Goal: Task Accomplishment & Management: Complete application form

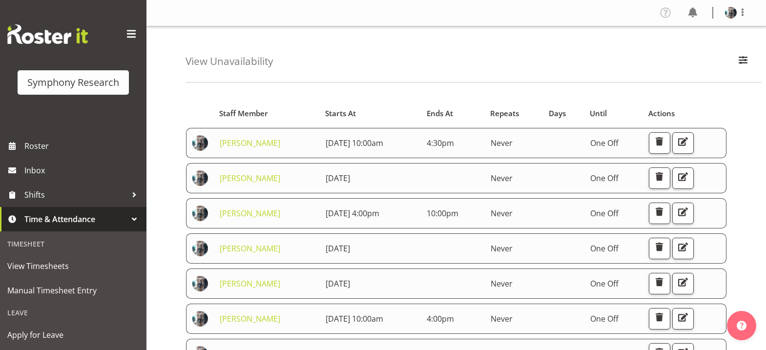
scroll to position [176, 0]
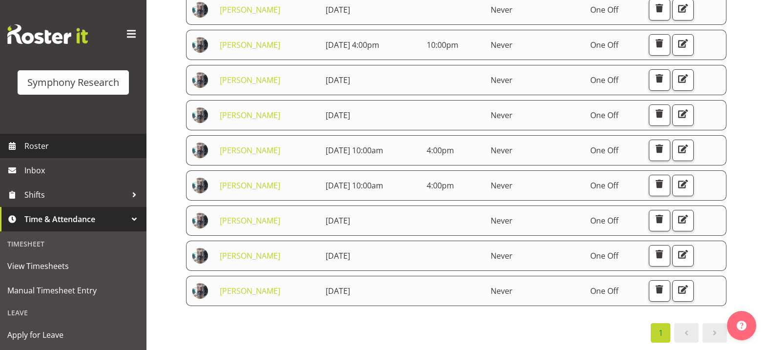
click at [28, 149] on span "Roster" at bounding box center [82, 146] width 117 height 15
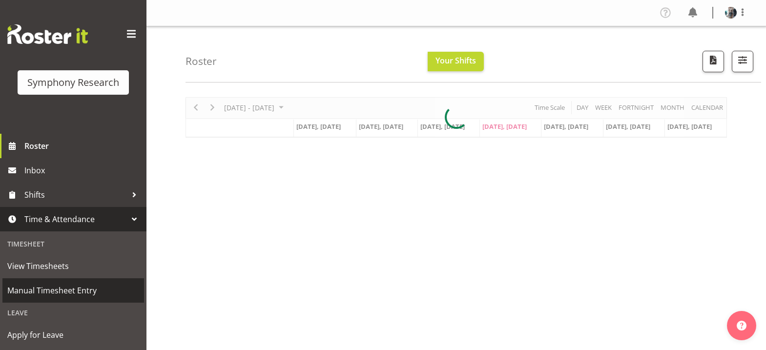
click at [68, 288] on span "Manual Timesheet Entry" at bounding box center [73, 290] width 132 height 15
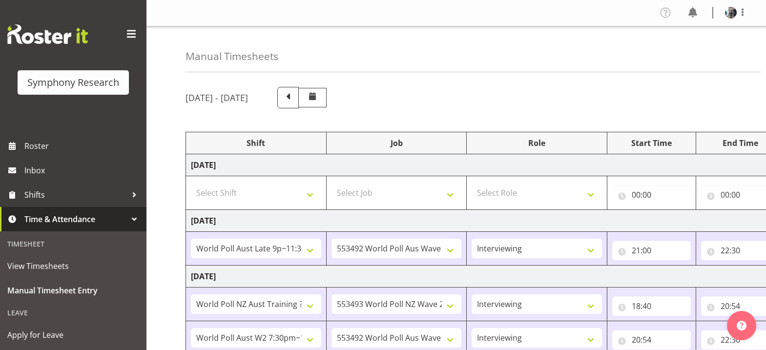
select select "57511"
select select "10499"
select select "47"
select select "41604"
select select "10527"
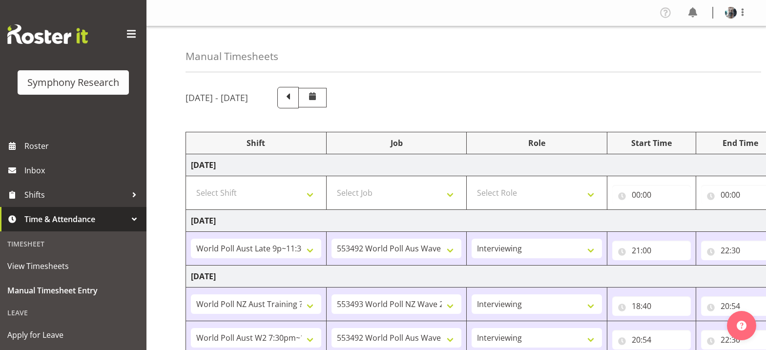
select select "47"
select select "56692"
select select "10499"
select select "47"
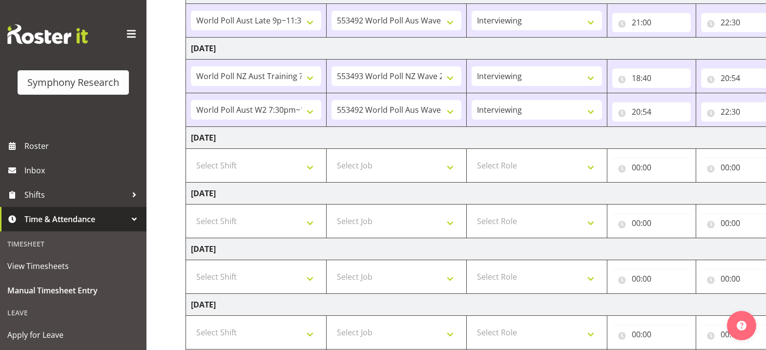
scroll to position [244, 0]
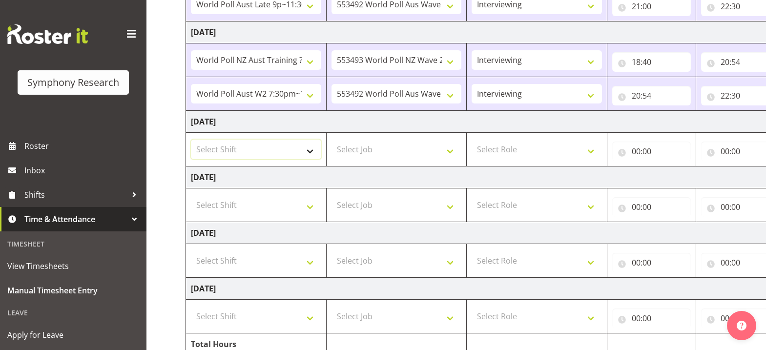
click at [311, 150] on select "Select Shift !!Weekend Residential (Roster IT Shift Label) *Business 9/10am ~ 4…" at bounding box center [256, 150] width 130 height 20
click at [309, 152] on select "Select Shift !!Weekend Residential (Roster IT Shift Label) *Business 9/10am ~ 4…" at bounding box center [256, 150] width 130 height 20
select select "48116"
click at [191, 140] on select "Select Shift !!Weekend Residential (Roster IT Shift Label) *Business 9/10am ~ 4…" at bounding box center [256, 150] width 130 height 20
click at [450, 151] on select "Select Job 550060 IF Admin 553492 World Poll Aus Wave 2 Main 2025 553493 World …" at bounding box center [396, 150] width 130 height 20
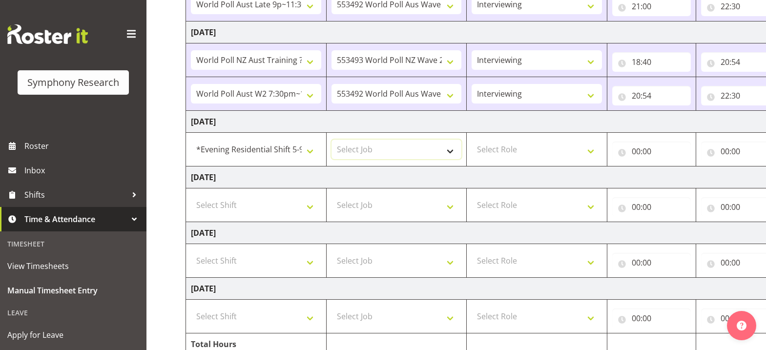
select select "10527"
click at [331, 140] on select "Select Job 550060 IF Admin 553492 World Poll Aus Wave 2 Main 2025 553493 World …" at bounding box center [396, 150] width 130 height 20
click at [593, 153] on select "Select Role Briefing Interviewing" at bounding box center [536, 150] width 130 height 20
select select "47"
click at [471, 140] on select "Select Role Briefing Interviewing" at bounding box center [536, 150] width 130 height 20
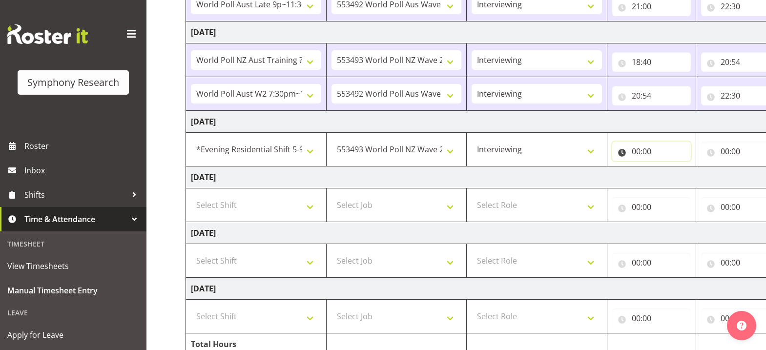
click at [635, 154] on input "00:00" at bounding box center [651, 151] width 79 height 20
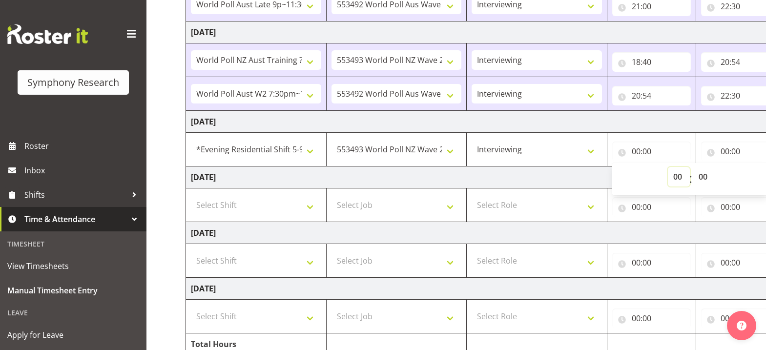
click at [677, 177] on select "00 01 02 03 04 05 06 07 08 09 10 11 12 13 14 15 16 17 18 19 20 21 22 23" at bounding box center [678, 177] width 22 height 20
select select "19"
click at [667, 167] on select "00 01 02 03 04 05 06 07 08 09 10 11 12 13 14 15 16 17 18 19 20 21 22 23" at bounding box center [678, 177] width 22 height 20
type input "19:00"
click at [724, 152] on input "00:00" at bounding box center [740, 151] width 79 height 20
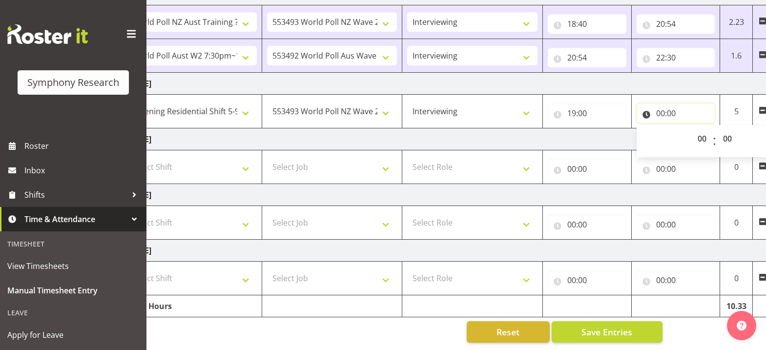
scroll to position [0, 93]
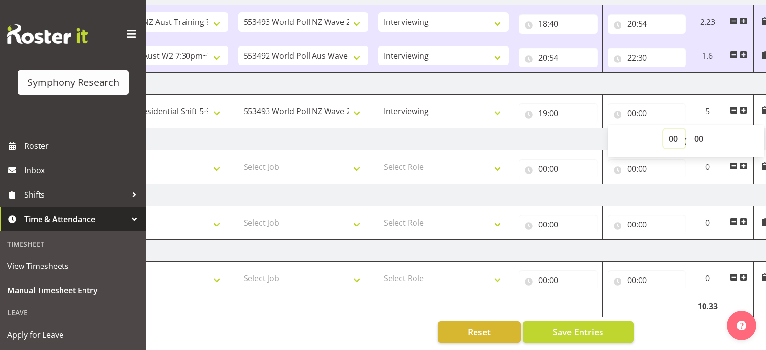
click at [675, 133] on select "00 01 02 03 04 05 06 07 08 09 10 11 12 13 14 15 16 17 18 19 20 21 22 23" at bounding box center [674, 139] width 22 height 20
select select "19"
click at [663, 129] on select "00 01 02 03 04 05 06 07 08 09 10 11 12 13 14 15 16 17 18 19 20 21 22 23" at bounding box center [674, 139] width 22 height 20
type input "19:00"
click at [699, 131] on select "00 01 02 03 04 05 06 07 08 09 10 11 12 13 14 15 16 17 18 19 20 21 22 23 24 25 2…" at bounding box center [699, 139] width 22 height 20
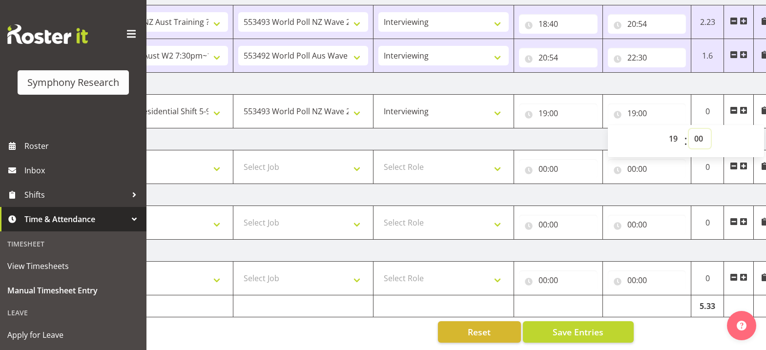
select select "38"
click at [688, 129] on select "00 01 02 03 04 05 06 07 08 09 10 11 12 13 14 15 16 17 18 19 20 21 22 23 24 25 2…" at bounding box center [699, 139] width 22 height 20
type input "19:38"
click at [744, 106] on span at bounding box center [743, 110] width 8 height 8
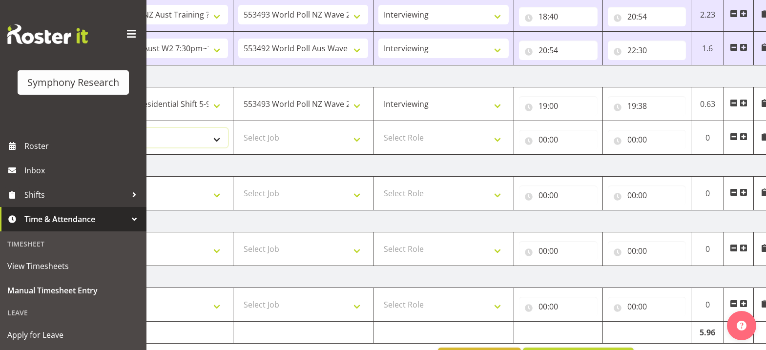
click at [219, 139] on select "Select Shift !!Weekend Residential (Roster IT Shift Label) *Business 9/10am ~ 4…" at bounding box center [163, 138] width 130 height 20
select select "56692"
click at [98, 128] on select "Select Shift !!Weekend Residential (Roster IT Shift Label) *Business 9/10am ~ 4…" at bounding box center [163, 138] width 130 height 20
click at [357, 142] on select "Select Job 550060 IF Admin 553492 World Poll Aus Wave 2 Main 2025 553493 World …" at bounding box center [303, 138] width 130 height 20
select select "10499"
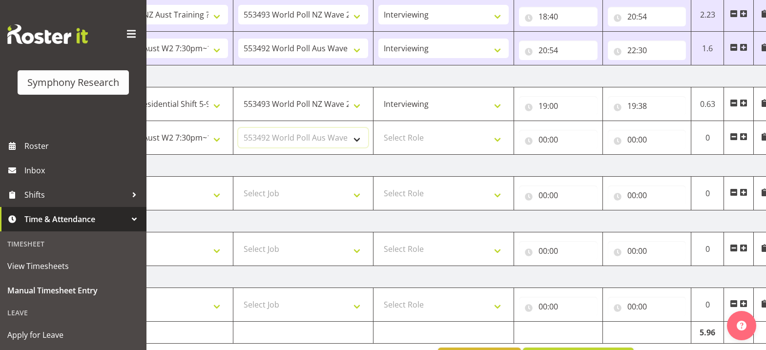
click at [238, 128] on select "Select Job 550060 IF Admin 553492 World Poll Aus Wave 2 Main 2025 553493 World …" at bounding box center [303, 138] width 130 height 20
click at [502, 143] on select "Select Role Briefing Interviewing" at bounding box center [443, 138] width 130 height 20
select select "47"
click at [378, 128] on select "Select Role Briefing Interviewing" at bounding box center [443, 138] width 130 height 20
click at [544, 142] on input "00:00" at bounding box center [558, 140] width 79 height 20
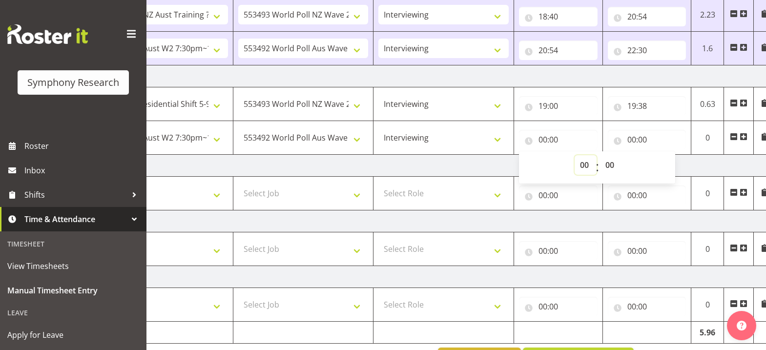
click at [586, 167] on select "00 01 02 03 04 05 06 07 08 09 10 11 12 13 14 15 16 17 18 19 20 21 22 23" at bounding box center [585, 165] width 22 height 20
select select "19"
click at [574, 155] on select "00 01 02 03 04 05 06 07 08 09 10 11 12 13 14 15 16 17 18 19 20 21 22 23" at bounding box center [585, 165] width 22 height 20
type input "19:00"
click at [611, 167] on select "00 01 02 03 04 05 06 07 08 09 10 11 12 13 14 15 16 17 18 19 20 21 22 23 24 25 2…" at bounding box center [611, 165] width 22 height 20
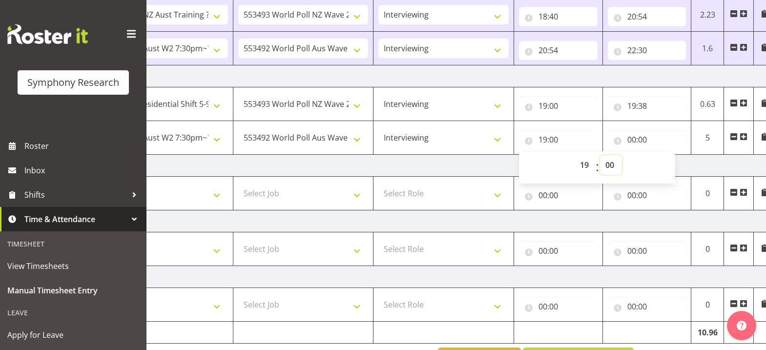
select select "38"
click at [610, 166] on select "00 01 02 03 04 05 06 07 08 09 10 11 12 13 14 15 16 17 18 19 20 21 22 23 24 25 2…" at bounding box center [611, 165] width 22 height 20
type input "19:38"
click at [632, 143] on input "00:00" at bounding box center [646, 140] width 79 height 20
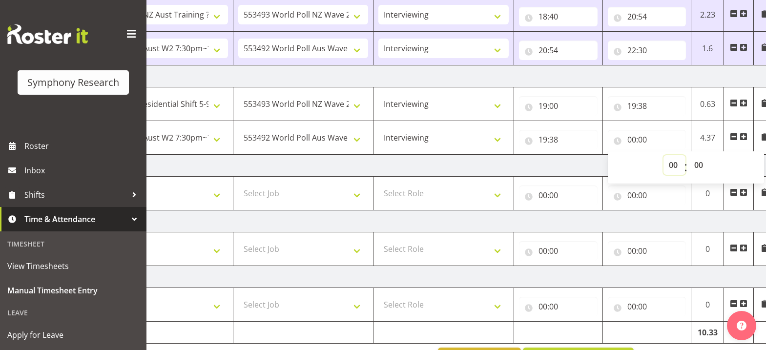
click at [671, 169] on select "00 01 02 03 04 05 06 07 08 09 10 11 12 13 14 15 16 17 18 19 20 21 22 23" at bounding box center [674, 165] width 22 height 20
select select "22"
click at [697, 166] on select "00 01 02 03 04 05 06 07 08 09 10 11 12 13 14 15 16 17 18 19 20 21 22 23 24 25 2…" at bounding box center [699, 165] width 22 height 20
type input "22:00"
select select "30"
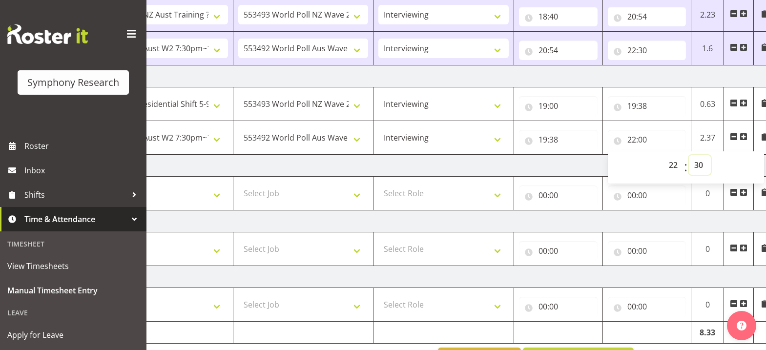
click at [688, 155] on select "00 01 02 03 04 05 06 07 08 09 10 11 12 13 14 15 16 17 18 19 20 21 22 23 24 25 2…" at bounding box center [699, 165] width 22 height 20
type input "22:30"
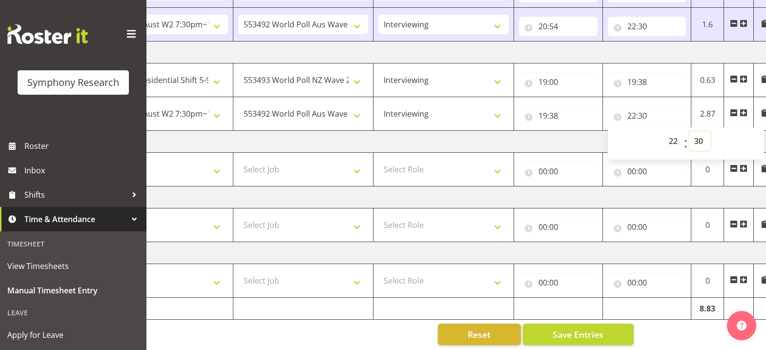
scroll to position [323, 0]
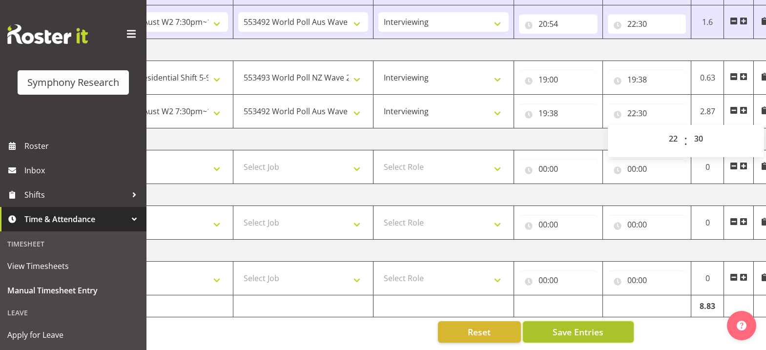
click at [604, 327] on button "Save Entries" at bounding box center [578, 331] width 111 height 21
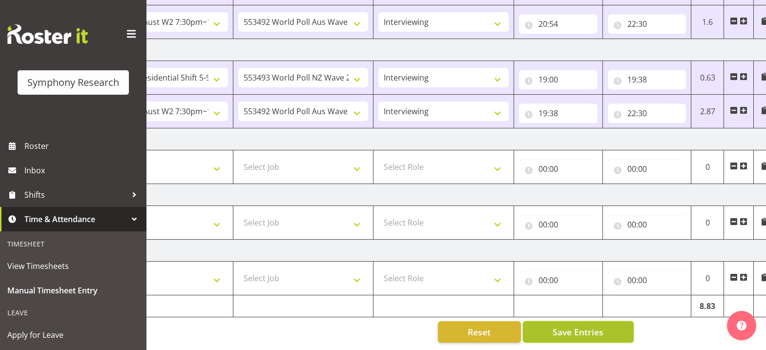
click at [593, 326] on span "Save Entries" at bounding box center [577, 331] width 51 height 13
